Goal: Information Seeking & Learning: Learn about a topic

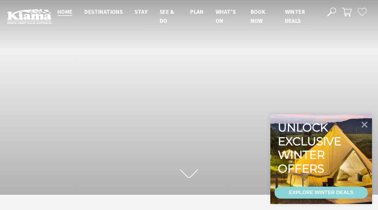
scroll to position [99, 374]
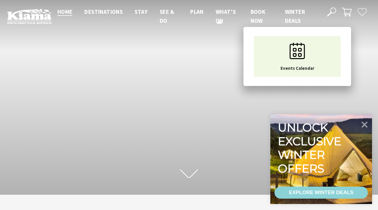
click at [222, 12] on span "What’s On" at bounding box center [226, 16] width 20 height 16
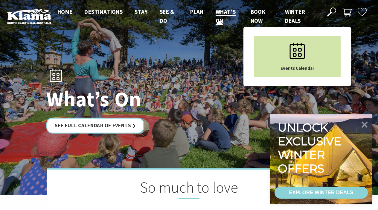
click at [285, 66] on span "Events Calendar" at bounding box center [298, 68] width 34 height 6
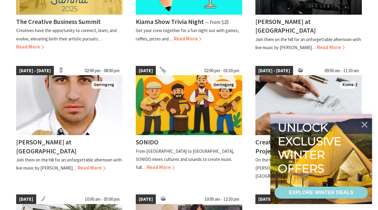
scroll to position [248, 0]
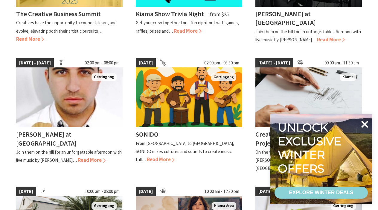
click at [361, 125] on icon at bounding box center [364, 124] width 14 height 14
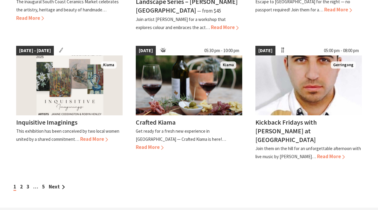
scroll to position [532, 0]
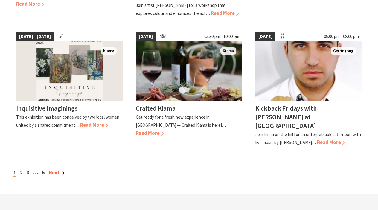
click at [52, 169] on link "Next" at bounding box center [57, 172] width 16 height 7
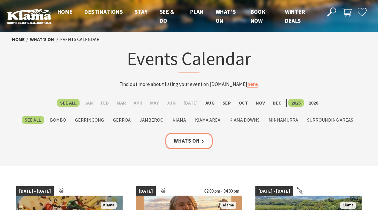
click at [332, 10] on icon at bounding box center [331, 11] width 9 height 9
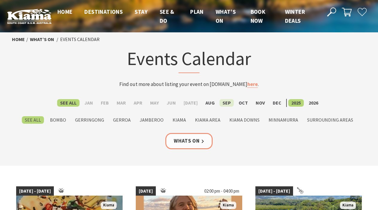
click at [224, 103] on label "Sep" at bounding box center [227, 102] width 14 height 7
click at [0, 0] on input "Sep" at bounding box center [0, 0] width 0 height 0
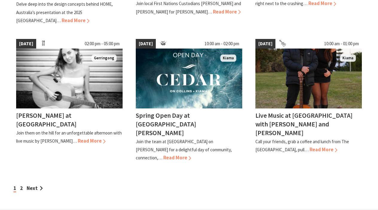
scroll to position [524, 0]
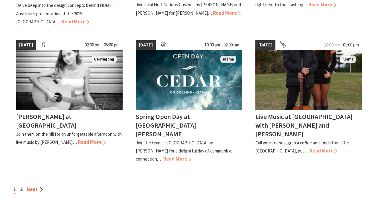
click at [31, 186] on link "Next" at bounding box center [35, 189] width 16 height 7
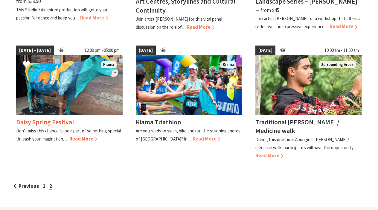
scroll to position [270, 0]
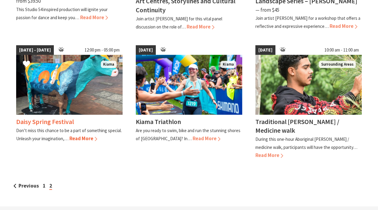
click at [68, 73] on img at bounding box center [69, 85] width 107 height 60
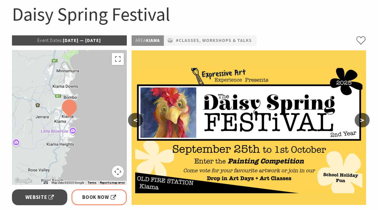
scroll to position [9, 0]
